Goal: Task Accomplishment & Management: Manage account settings

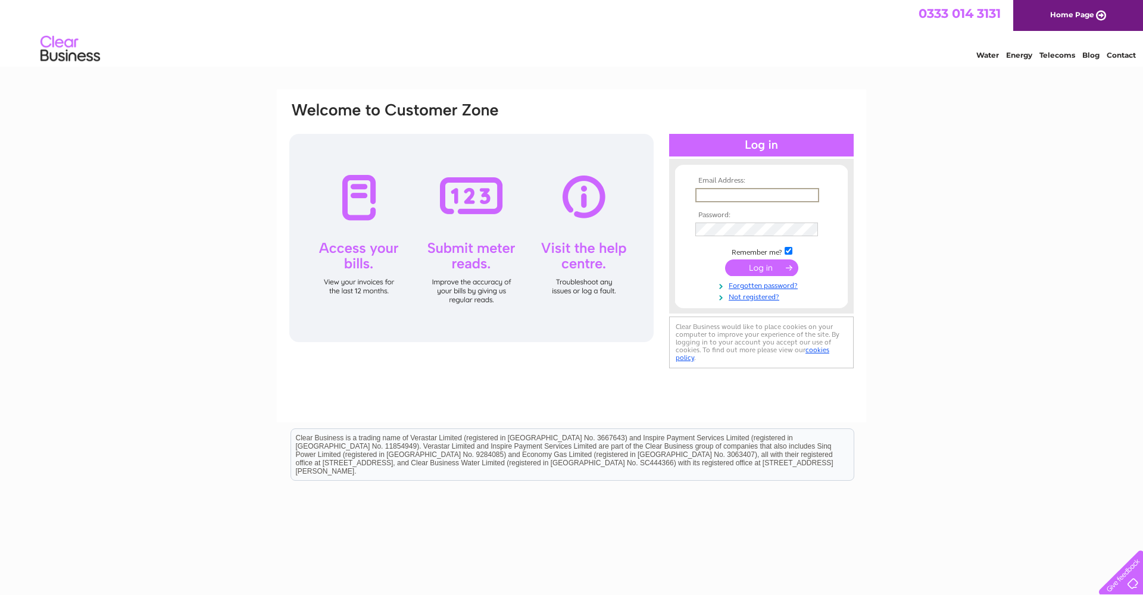
type input "lizzy@northcoastpilates.co.uk"
click at [762, 267] on input "submit" at bounding box center [761, 268] width 73 height 17
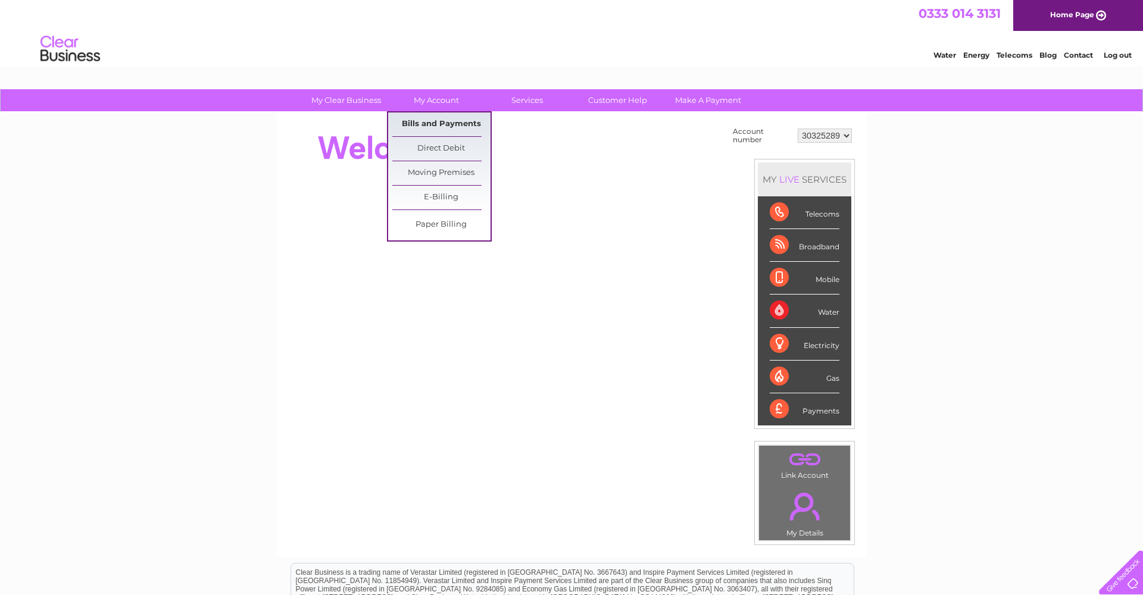
click at [430, 121] on link "Bills and Payments" at bounding box center [441, 125] width 98 height 24
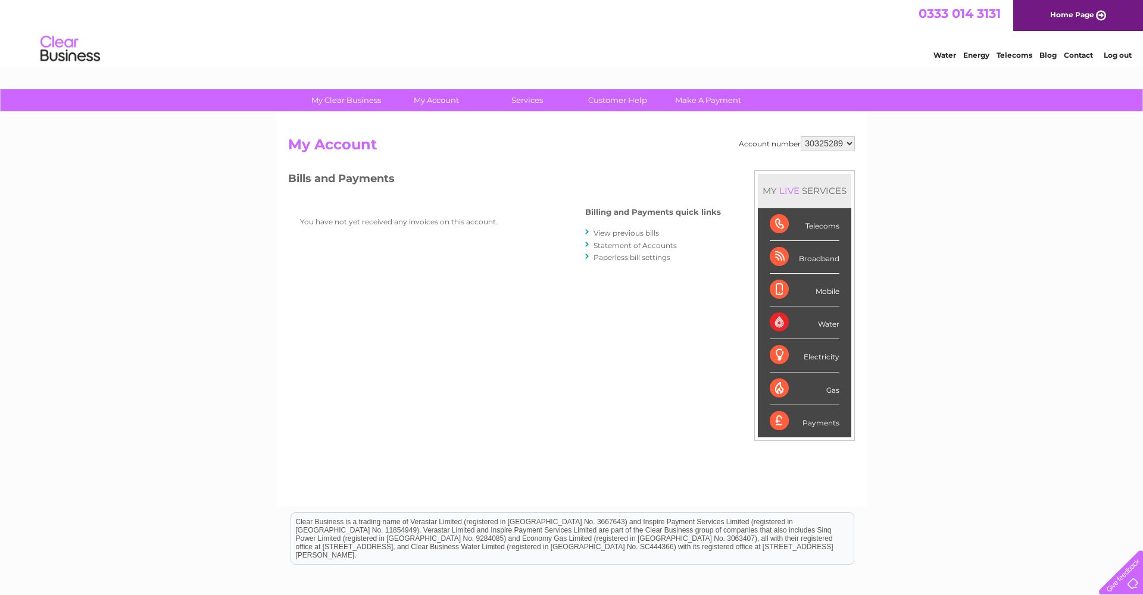
click at [625, 230] on link "View previous bills" at bounding box center [627, 233] width 66 height 9
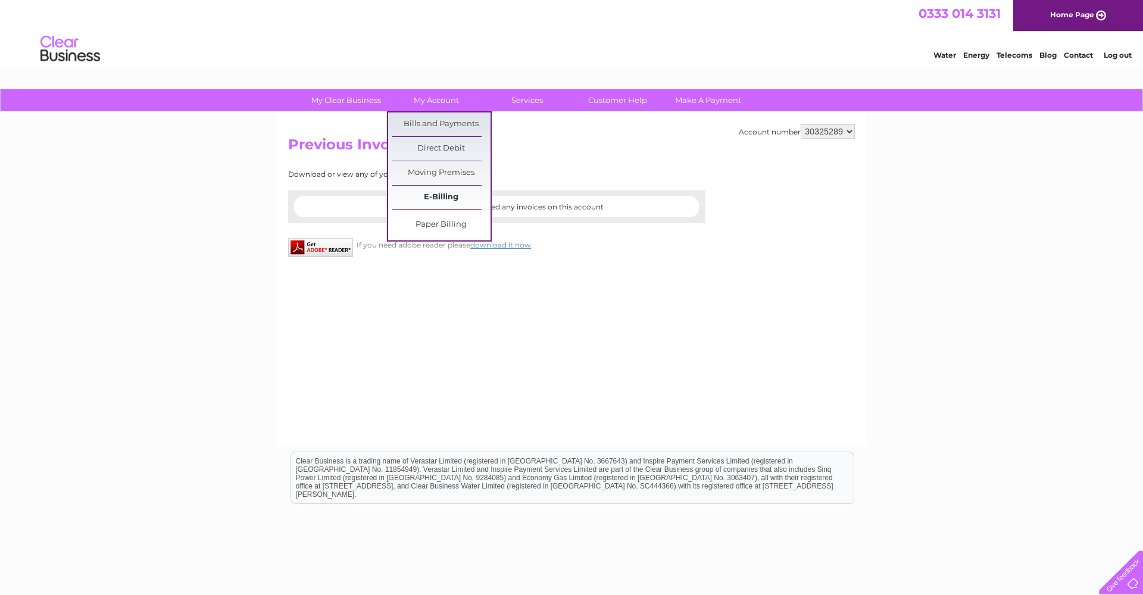
click at [424, 199] on link "E-Billing" at bounding box center [441, 198] width 98 height 24
